Goal: Task Accomplishment & Management: Manage account settings

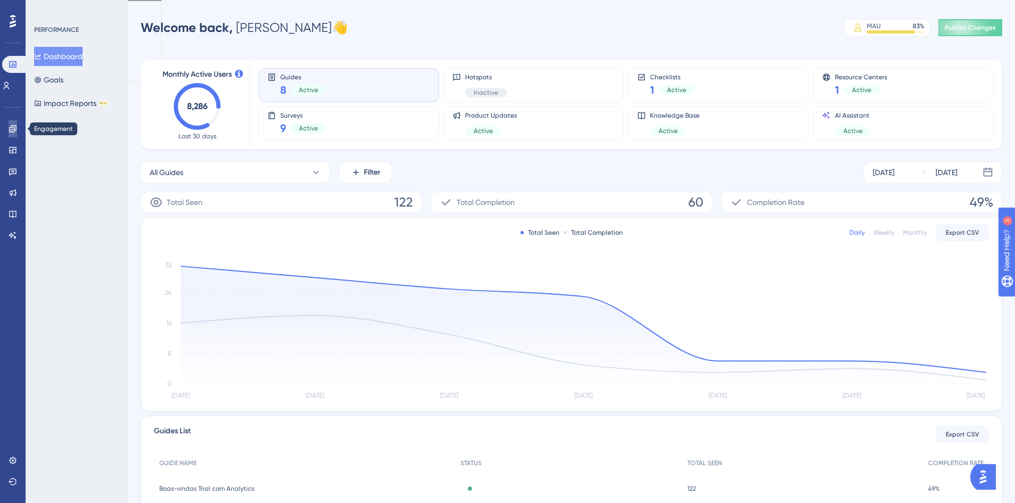
click at [13, 126] on icon at bounding box center [13, 129] width 9 height 9
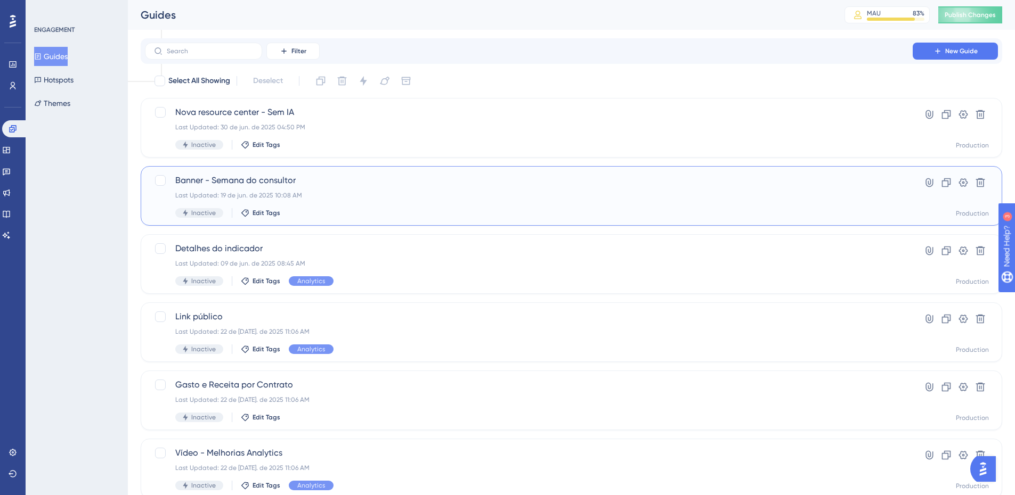
click at [260, 179] on span "Banner - Semana do consultor" at bounding box center [528, 180] width 707 height 13
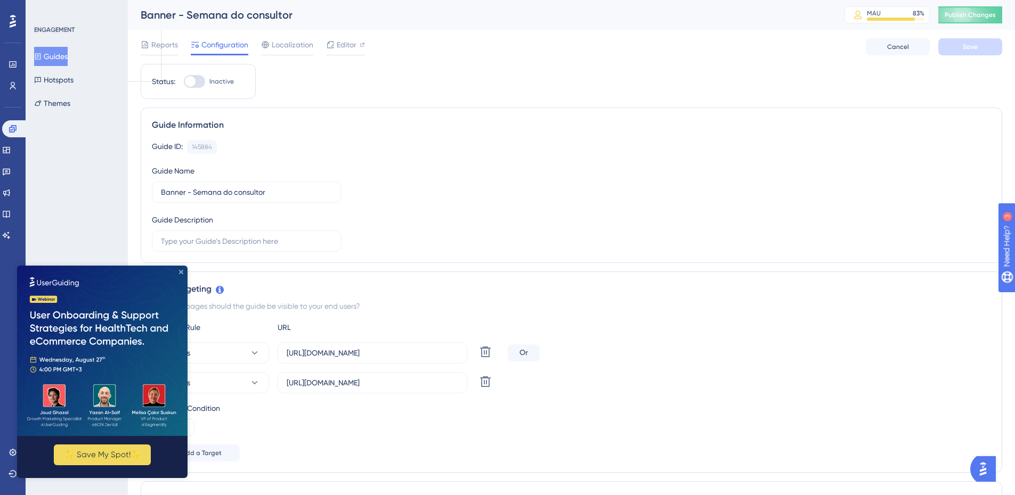
click at [181, 271] on icon "Close Preview" at bounding box center [181, 272] width 4 height 4
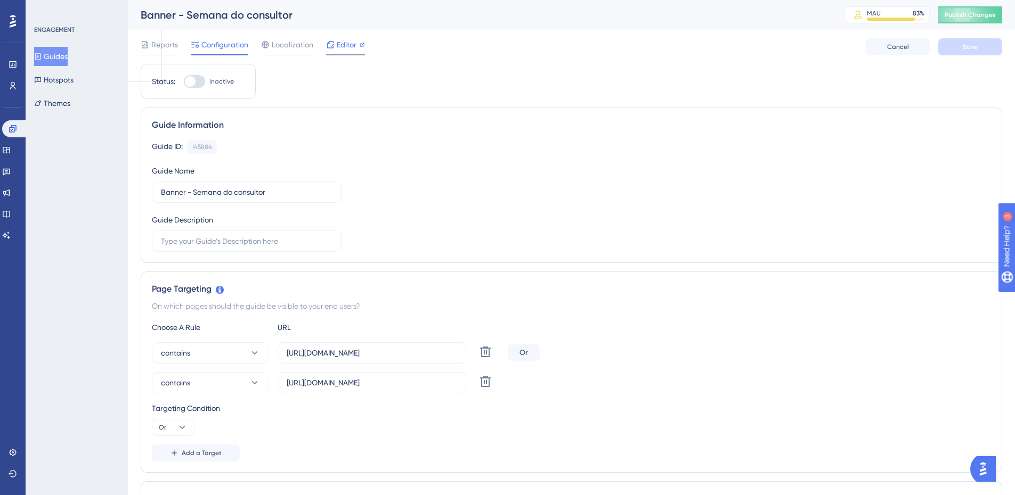
click at [348, 47] on span "Editor" at bounding box center [347, 44] width 20 height 13
click at [166, 45] on span "Reports" at bounding box center [164, 44] width 27 height 13
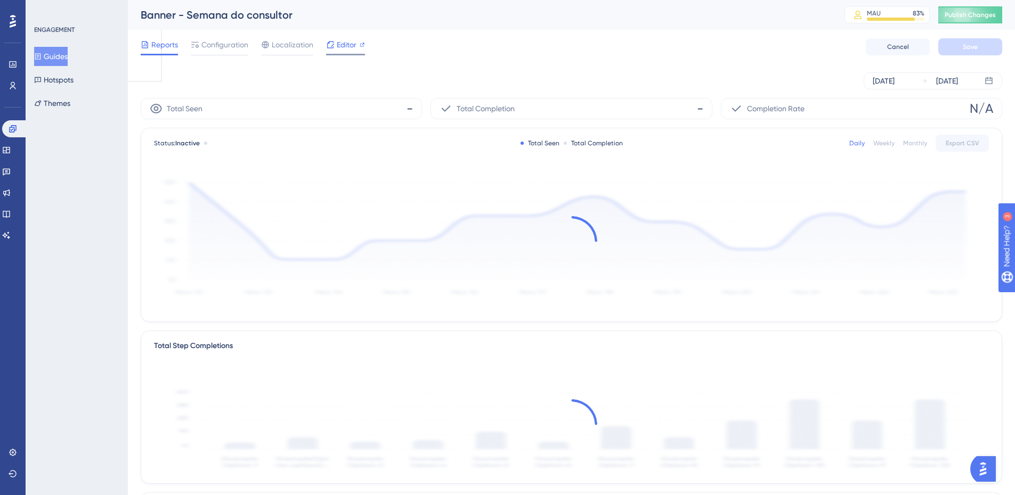
click at [356, 46] on span "Editor" at bounding box center [347, 44] width 20 height 13
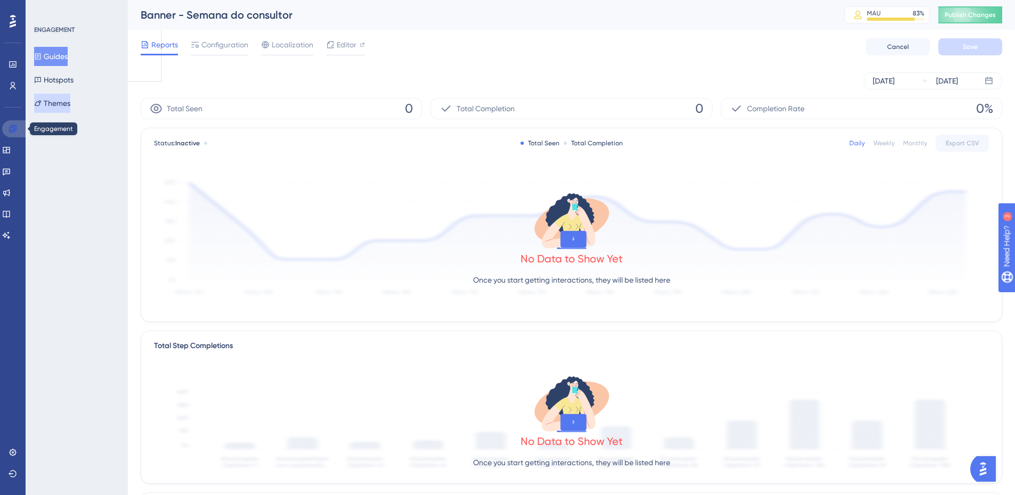
drag, startPoint x: 13, startPoint y: 124, endPoint x: 60, endPoint y: 105, distance: 50.9
click at [0, 0] on link at bounding box center [0, 0] width 0 height 0
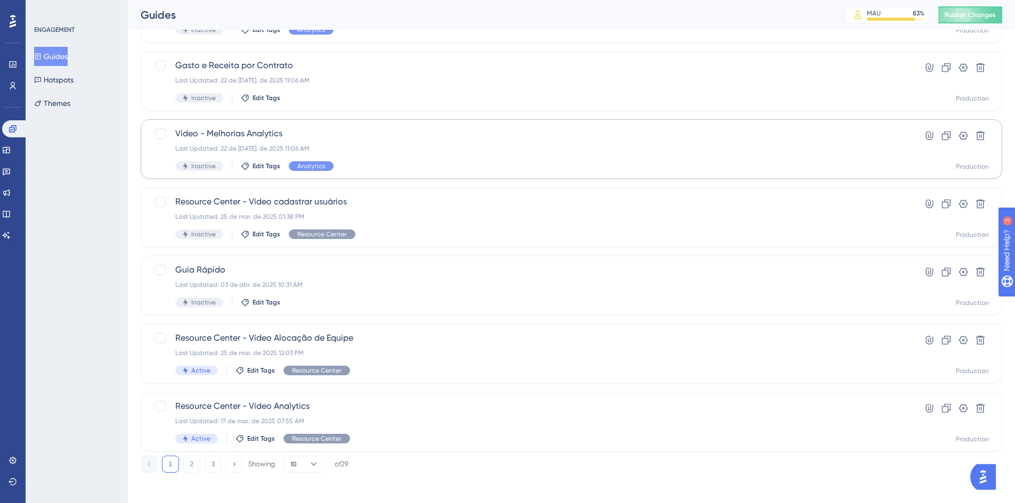
scroll to position [323, 0]
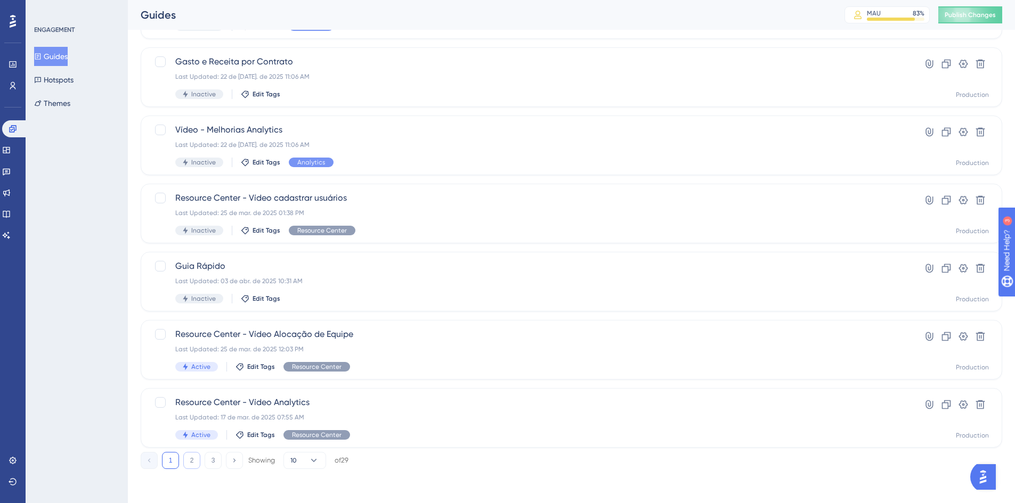
click at [194, 458] on button "2" at bounding box center [191, 460] width 17 height 17
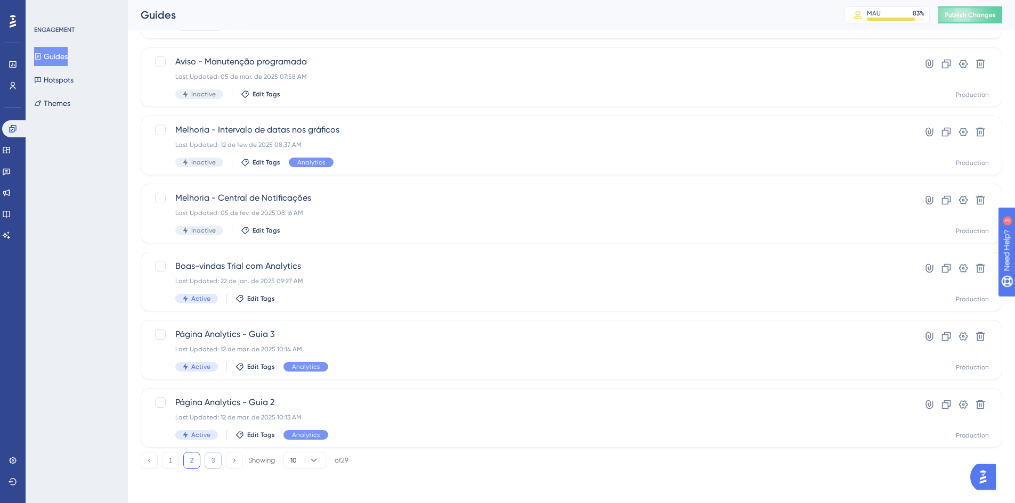
click at [210, 464] on button "3" at bounding box center [213, 460] width 17 height 17
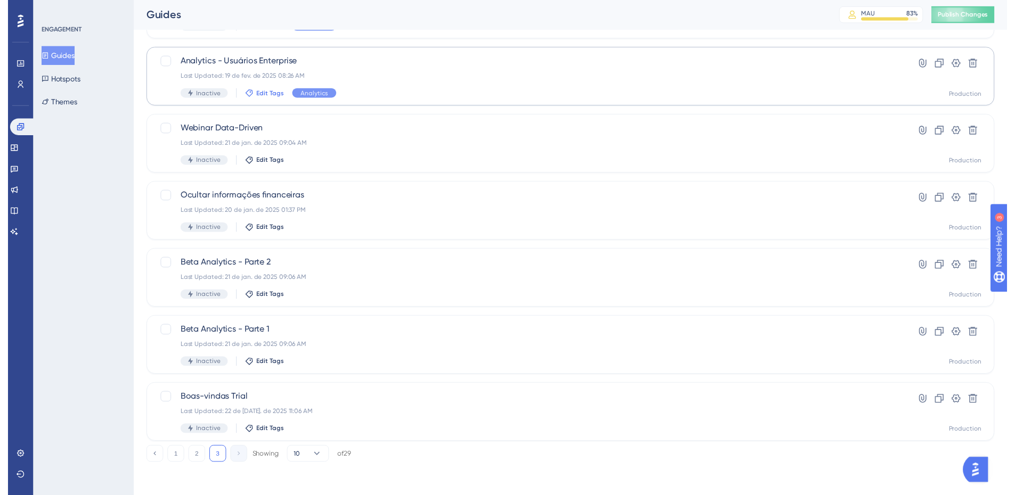
scroll to position [0, 0]
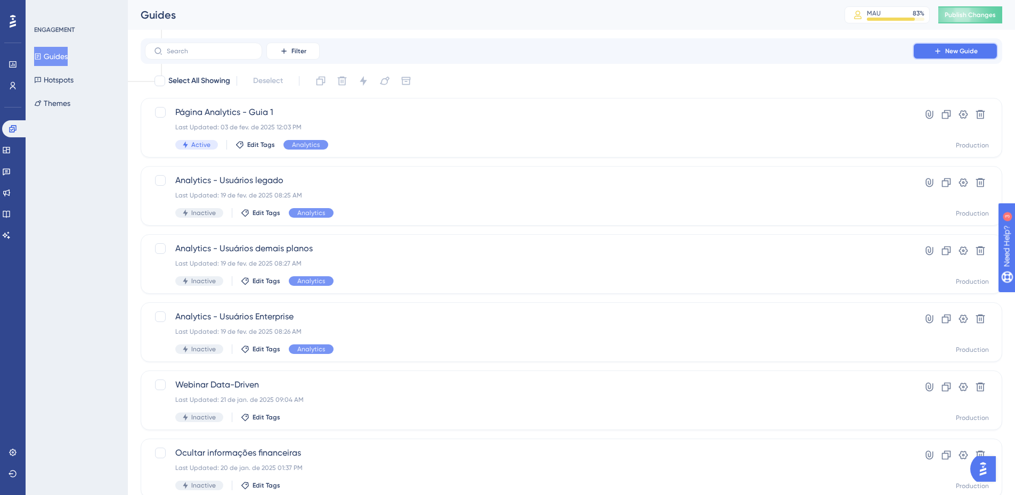
drag, startPoint x: 970, startPoint y: 54, endPoint x: 940, endPoint y: 58, distance: 30.5
click at [969, 54] on span "New Guide" at bounding box center [961, 51] width 32 height 9
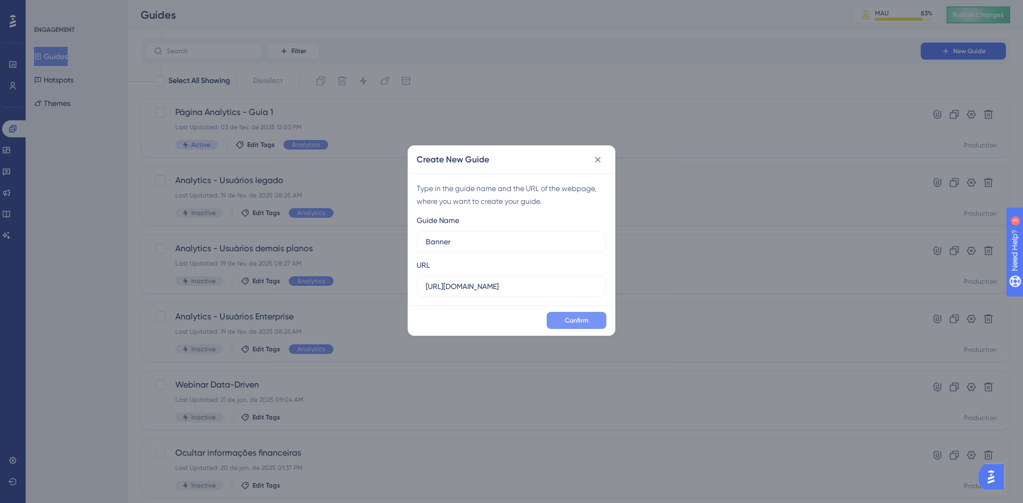
type input "Banner"
click at [582, 324] on span "Confirm" at bounding box center [576, 320] width 23 height 9
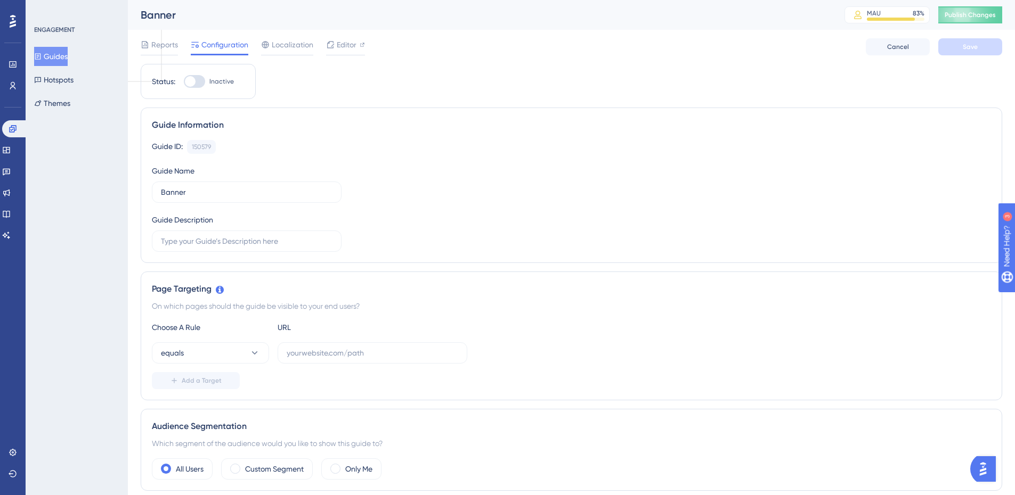
click at [56, 57] on button "Guides" at bounding box center [51, 56] width 34 height 19
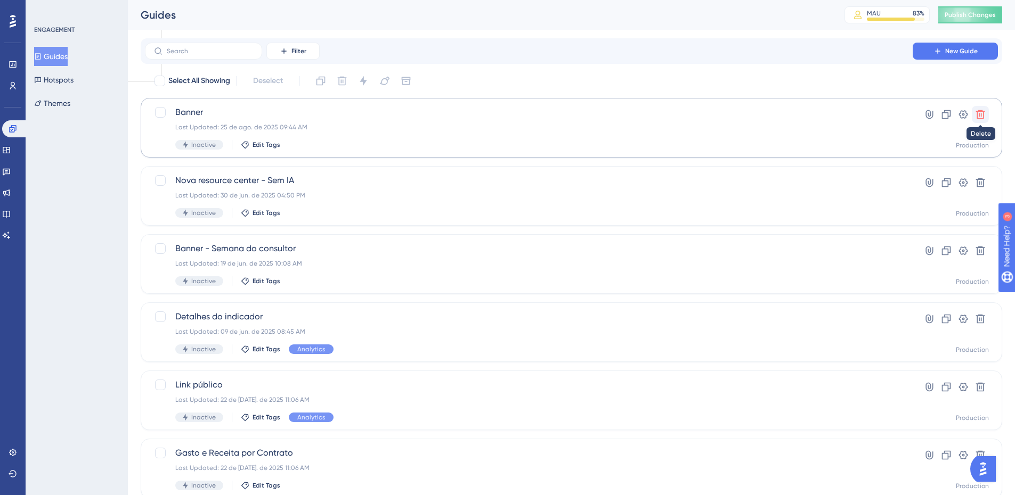
click at [978, 117] on icon at bounding box center [980, 114] width 11 height 11
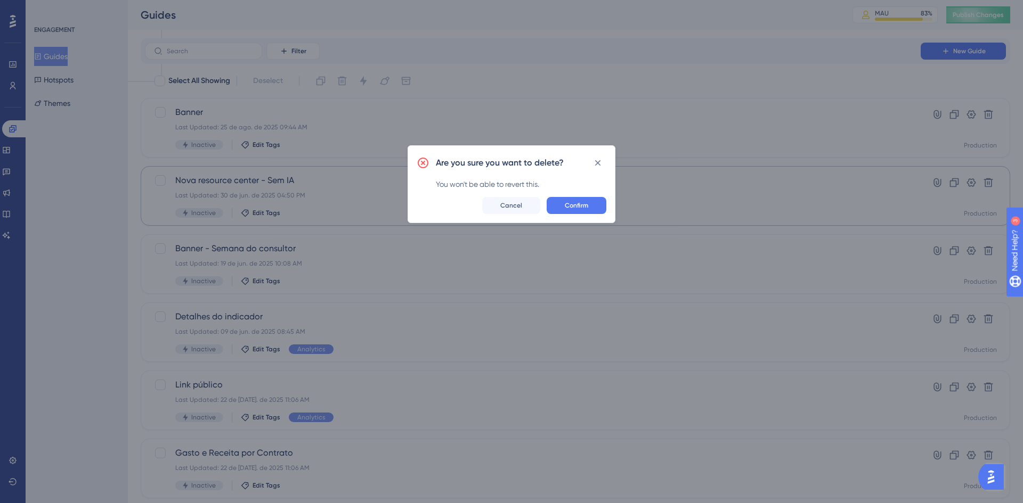
click at [563, 202] on button "Confirm" at bounding box center [577, 205] width 60 height 17
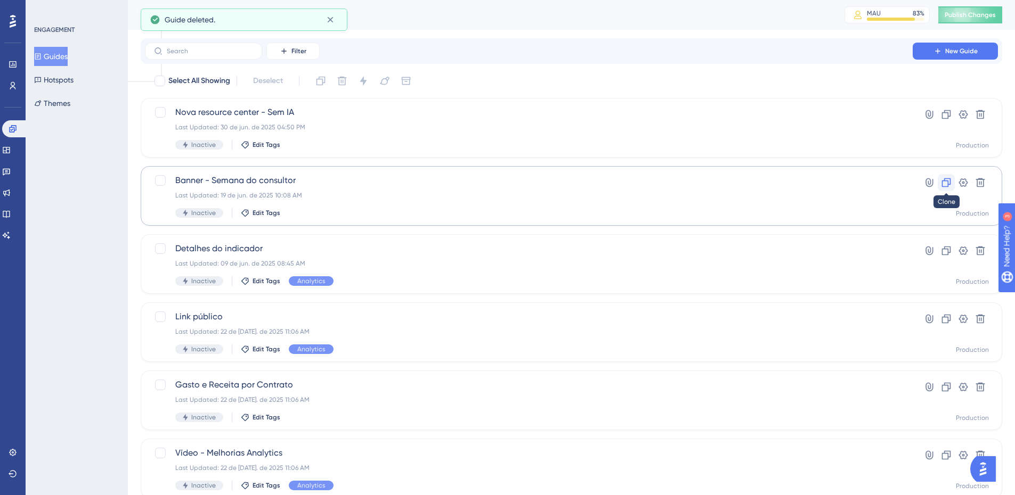
click at [946, 178] on icon at bounding box center [946, 182] width 11 height 11
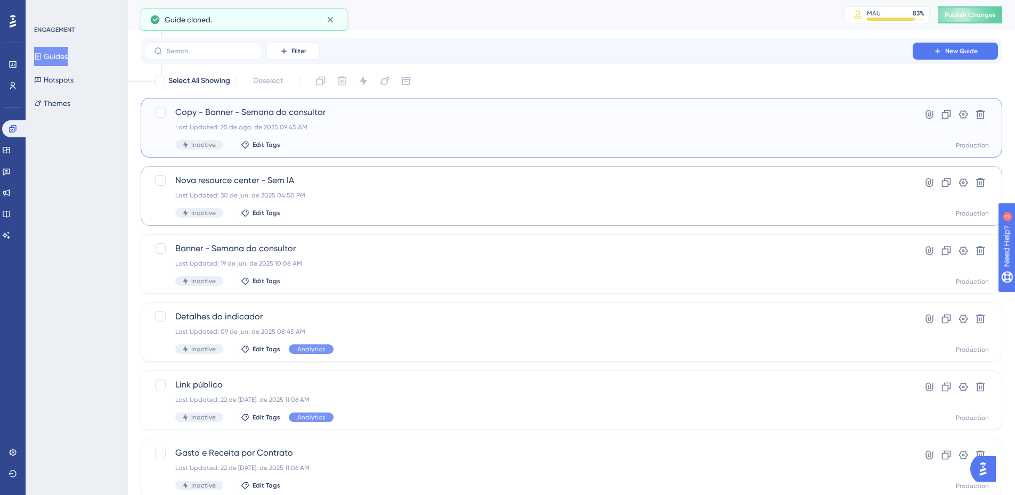
click at [277, 112] on span "Copy - Banner - Semana do consultor" at bounding box center [528, 112] width 707 height 13
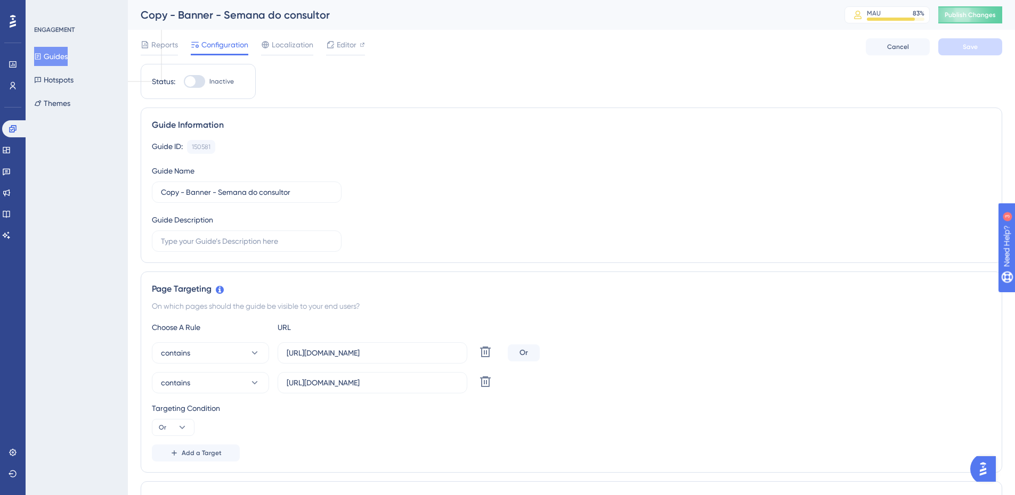
click at [347, 35] on div "Reports Configuration Localization Editor Cancel Save" at bounding box center [571, 47] width 861 height 34
click at [346, 39] on span "Editor" at bounding box center [347, 44] width 20 height 13
